Goal: Find contact information: Find contact information

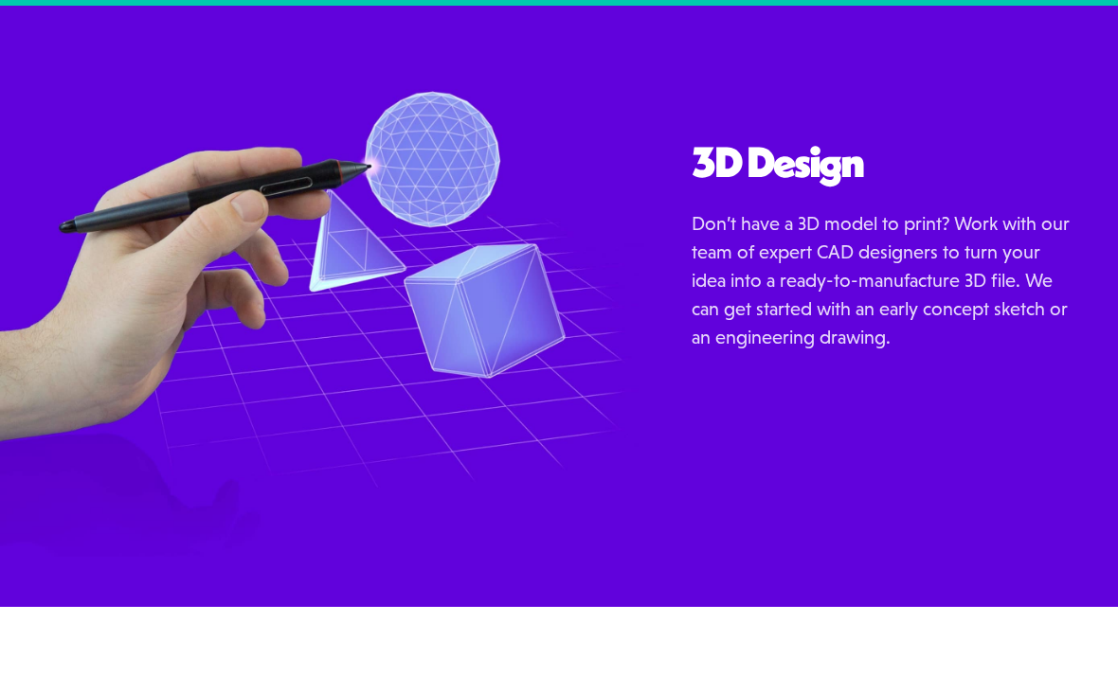
scroll to position [1767, 0]
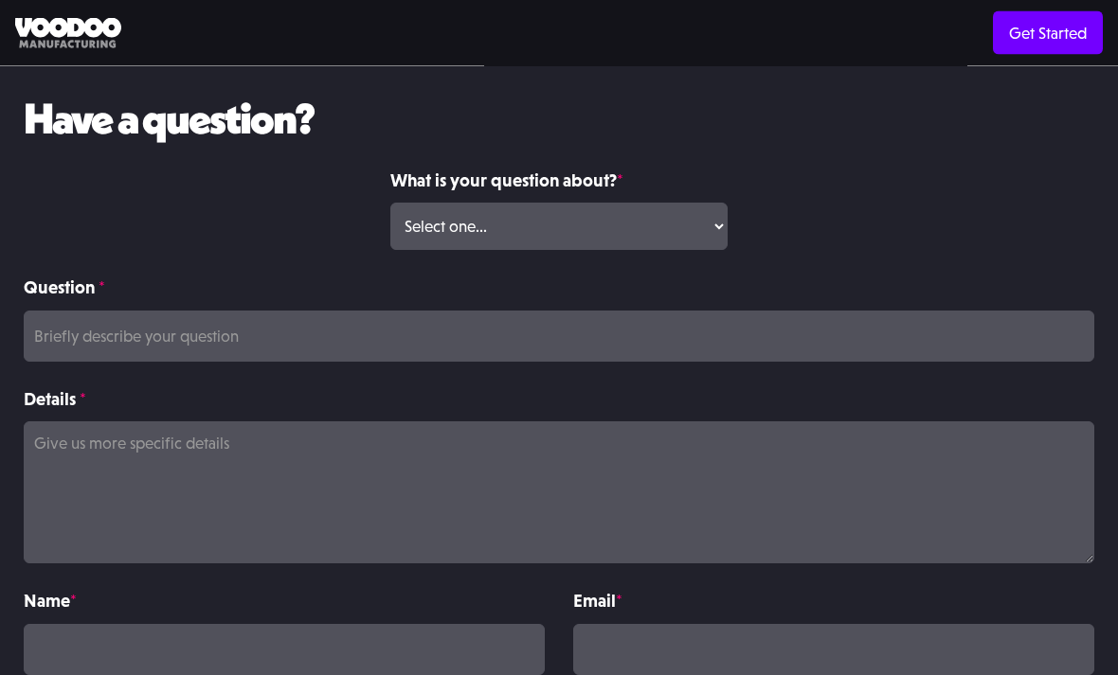
scroll to position [142, 0]
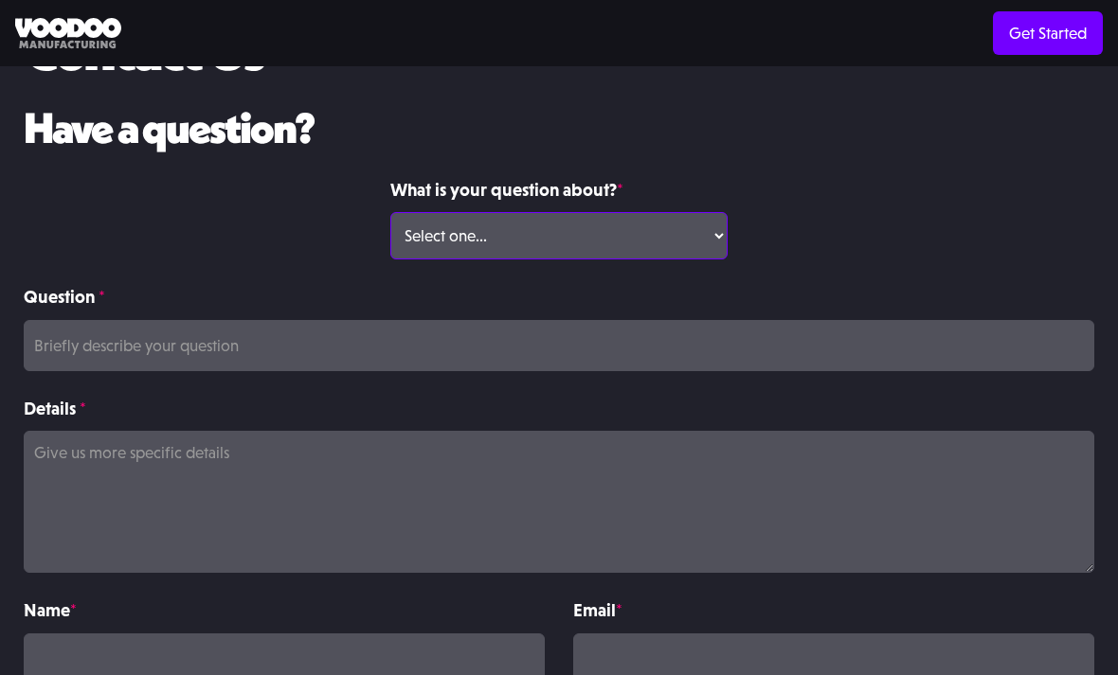
click at [624, 228] on select "Select one... Volume Print Order Direct Print Order Press/Media Inquiry Other" at bounding box center [559, 235] width 338 height 47
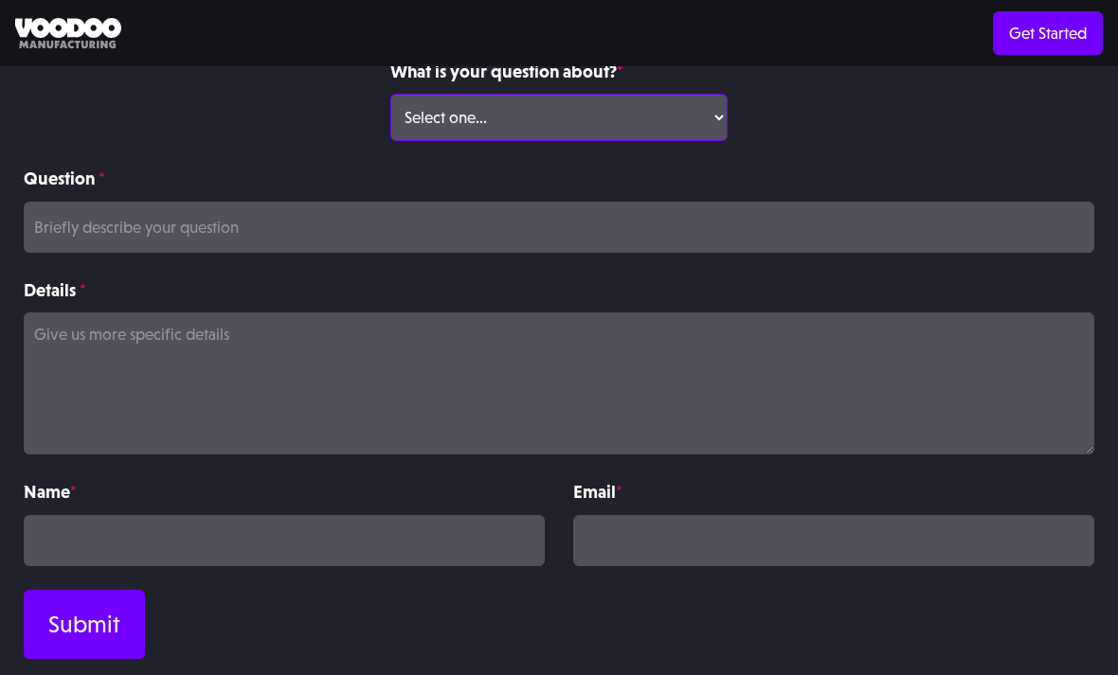
scroll to position [0, 0]
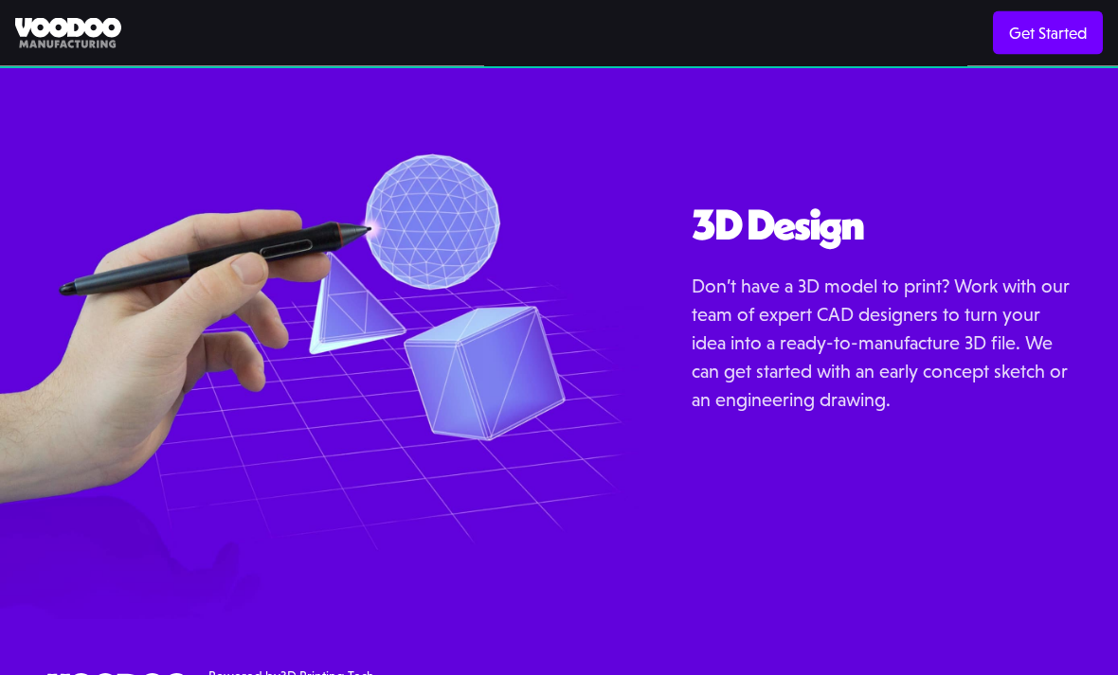
scroll to position [1827, 0]
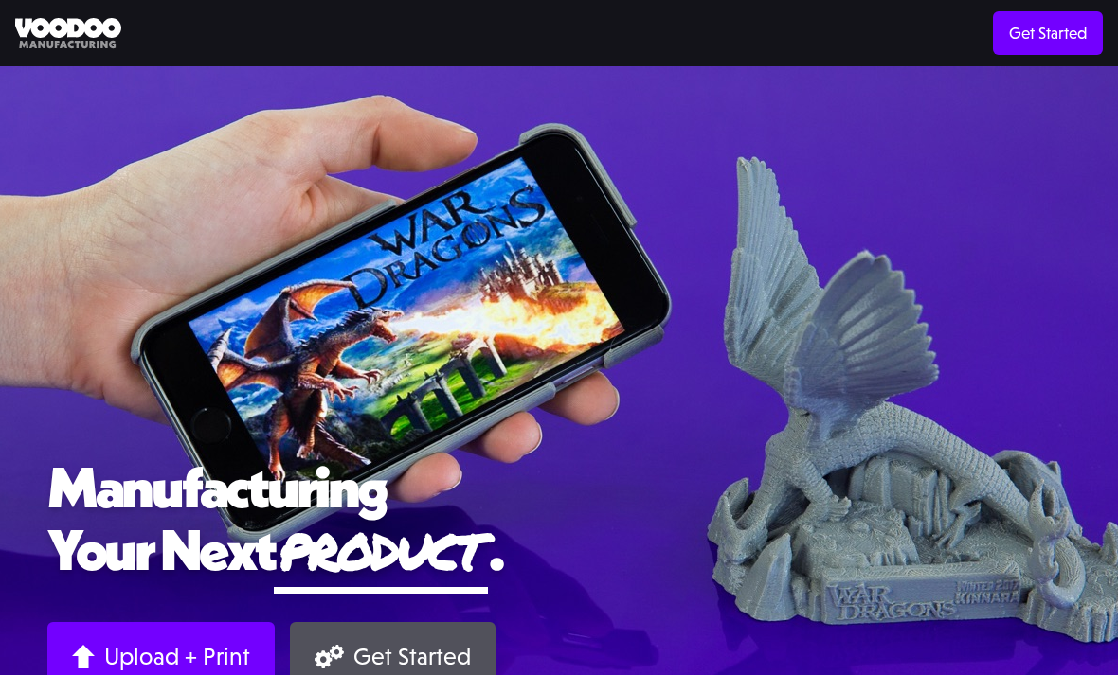
scroll to position [1600, 0]
